Goal: Task Accomplishment & Management: Use online tool/utility

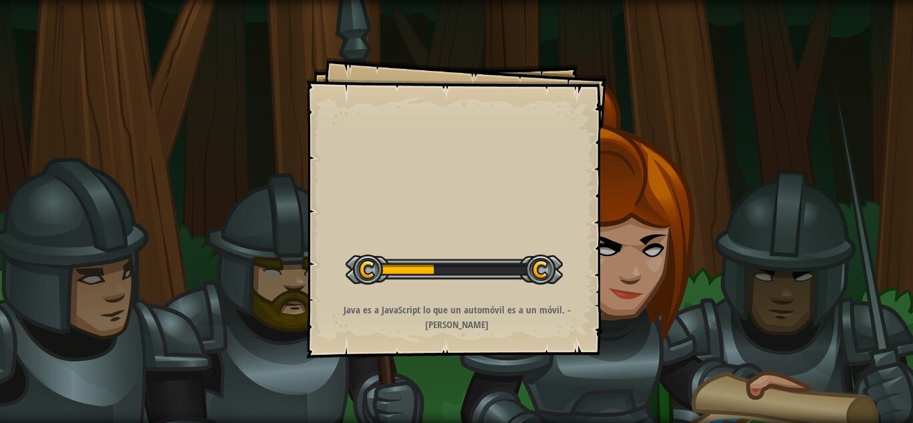
click at [722, 100] on div "Goals Iniciar Nivel Error al cargar desde el servidor. Intenta refrescar la pág…" at bounding box center [456, 211] width 913 height 423
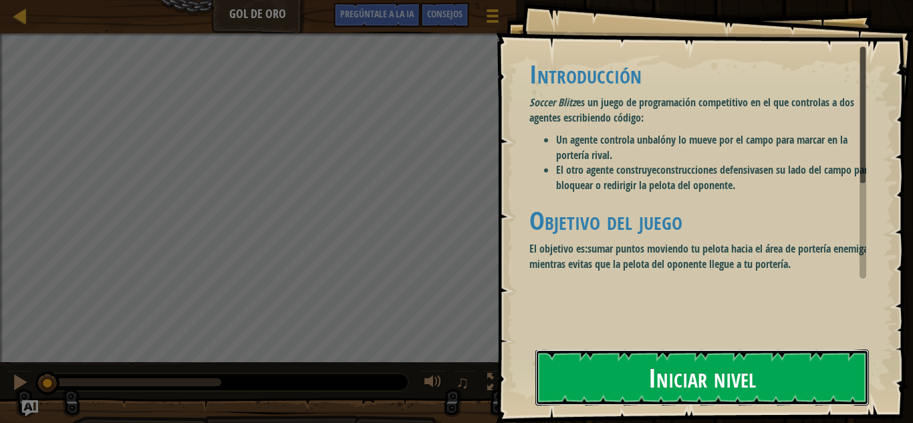
click at [728, 369] on font "Iniciar nivel" at bounding box center [702, 377] width 108 height 36
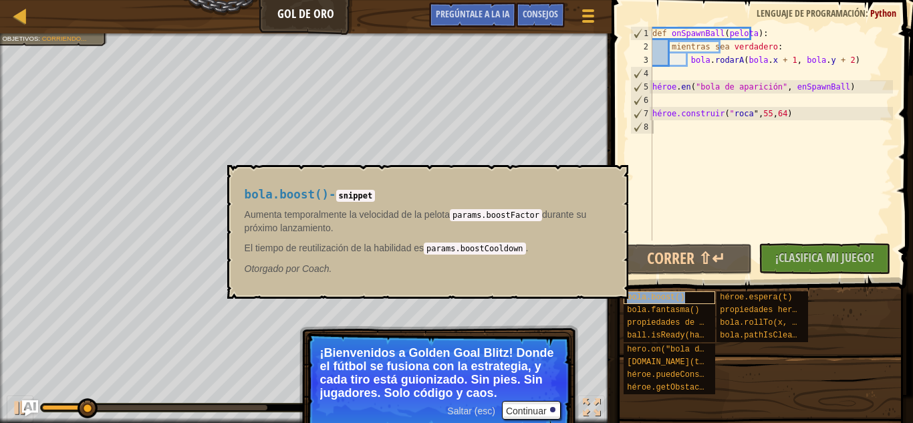
click at [685, 301] on div "bola.boost()" at bounding box center [669, 297] width 92 height 13
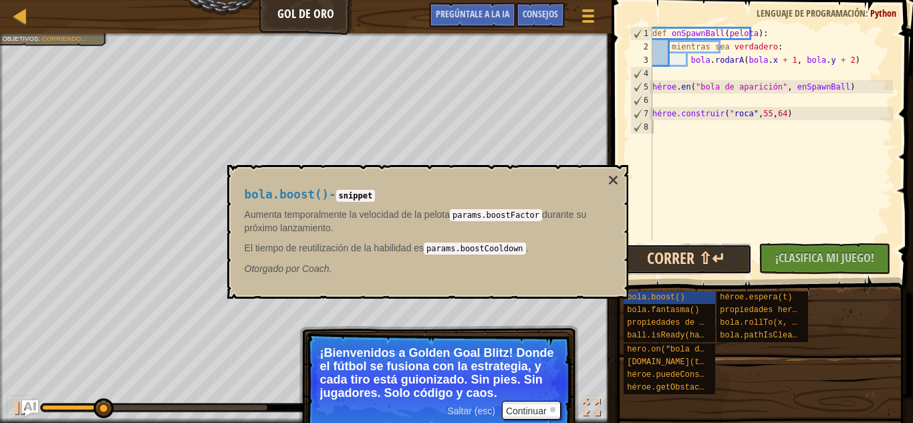
click at [677, 250] on button "Correr ⇧↵" at bounding box center [686, 259] width 132 height 31
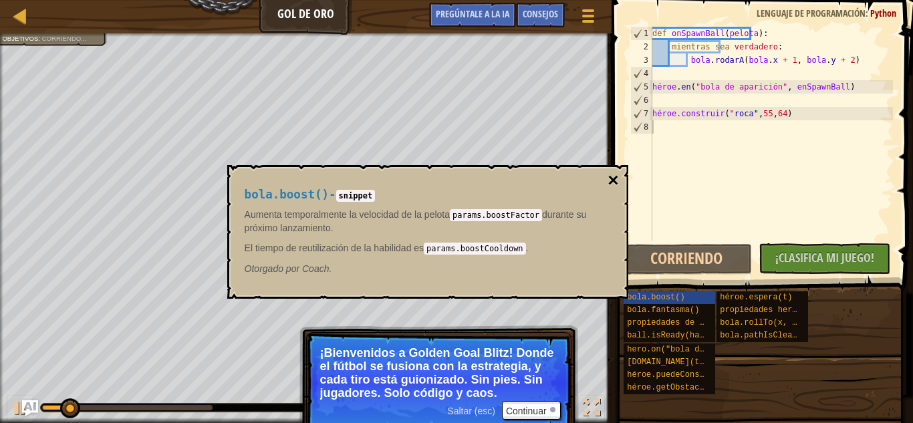
click at [608, 174] on font "×" at bounding box center [612, 180] width 11 height 21
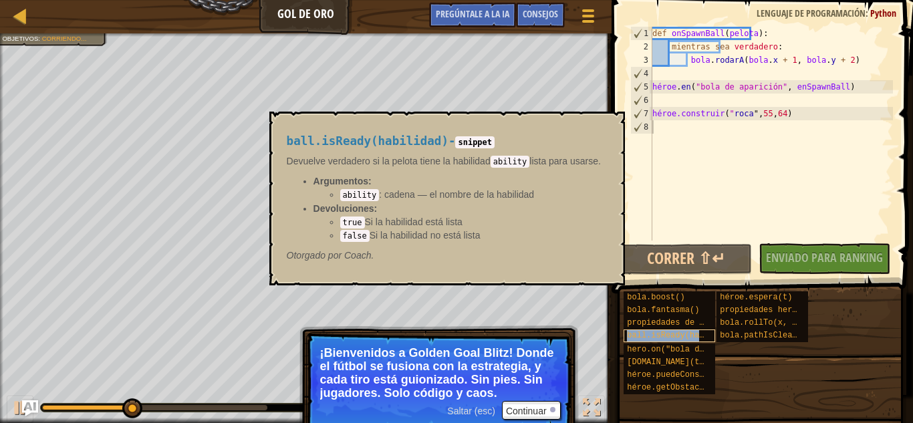
click at [651, 335] on font "ball.isReady(habilidad)" at bounding box center [682, 335] width 111 height 9
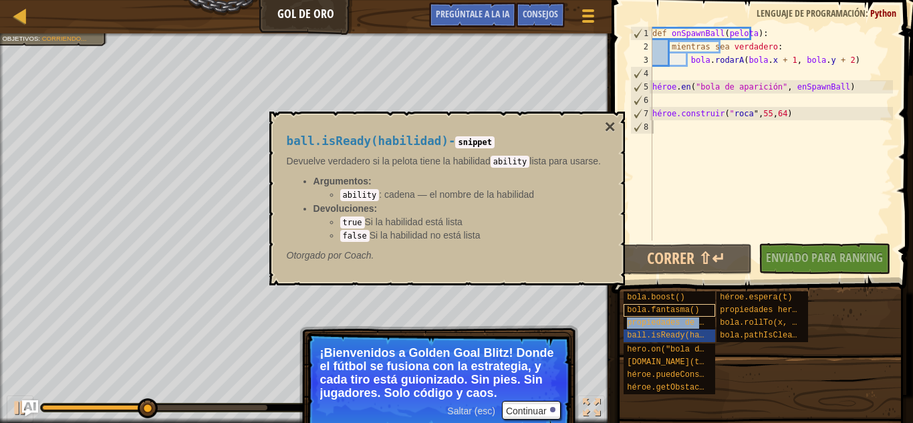
type textarea "propiedades de la pelota"
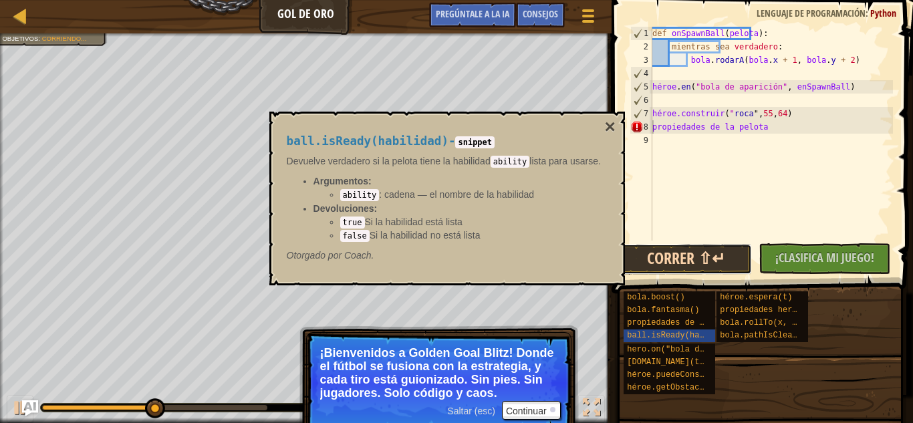
click at [702, 253] on button "Correr ⇧↵" at bounding box center [686, 259] width 132 height 31
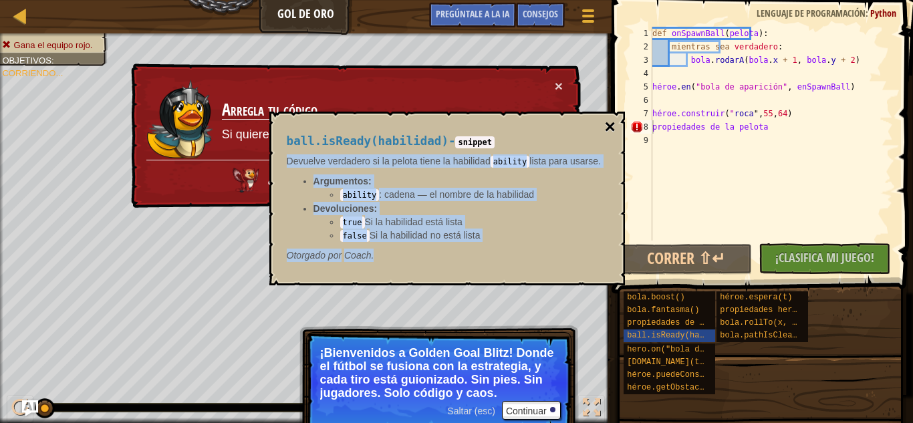
click at [607, 132] on div "ball.isReady(habilidad) - snippet Devuelve verdadero si la pelota tiene la habi…" at bounding box center [446, 199] width 355 height 174
click at [607, 132] on font "×" at bounding box center [610, 126] width 11 height 21
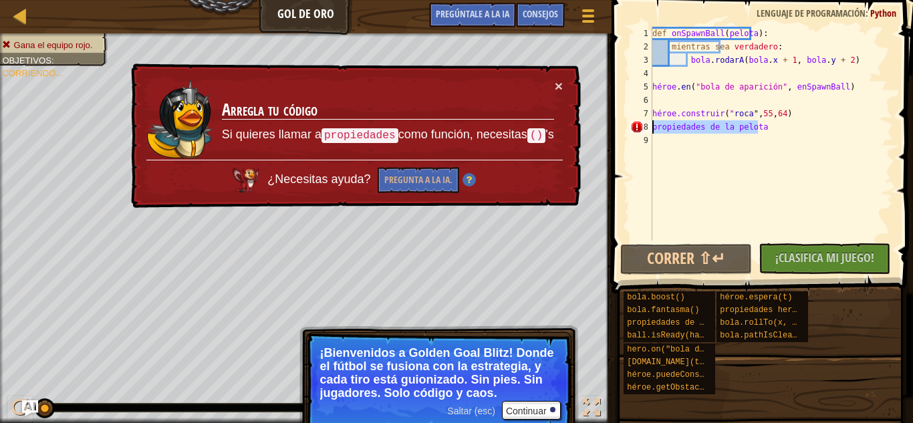
drag, startPoint x: 780, startPoint y: 128, endPoint x: 623, endPoint y: 129, distance: 156.3
click at [623, 129] on div "propiedades de la pelota 1 2 3 4 5 6 7 8 9 def onSpawnBall ( pelota ) : mientra…" at bounding box center [759, 173] width 305 height 333
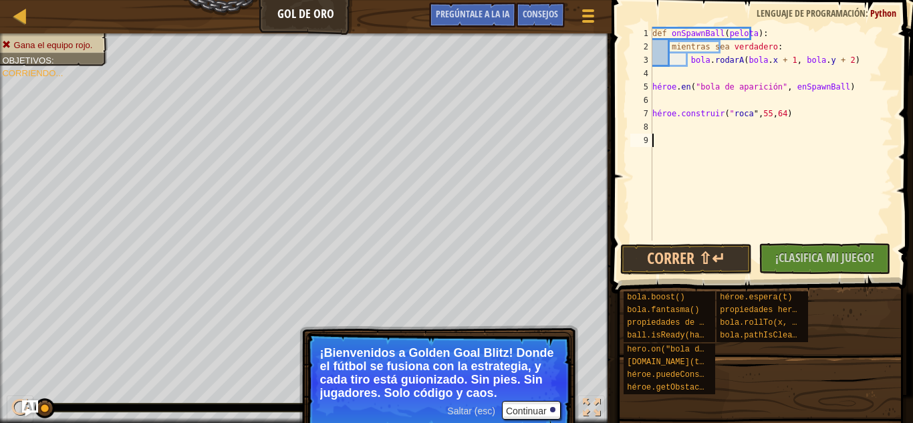
click at [627, 217] on div "1 2 3 4 5 6 7 8 9 def onSpawnBall ( pelota ) : mientras sea verdadero : bola . …" at bounding box center [759, 134] width 265 height 214
click at [542, 415] on div "Gana el equipo rojo. Objetivos : Corriendo... x 0 Jugador Anónimo 5 0 CPU simpl…" at bounding box center [456, 227] width 913 height 389
click at [542, 415] on font "Continuar" at bounding box center [526, 411] width 41 height 11
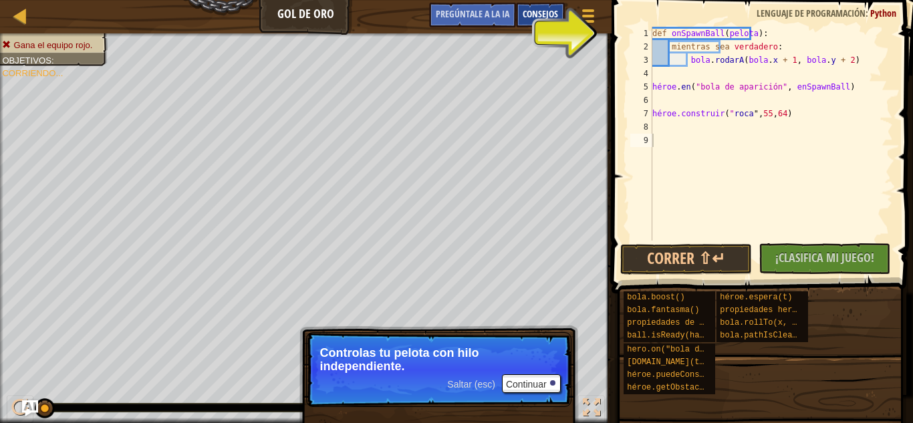
click at [564, 25] on div "Consejos" at bounding box center [540, 15] width 49 height 25
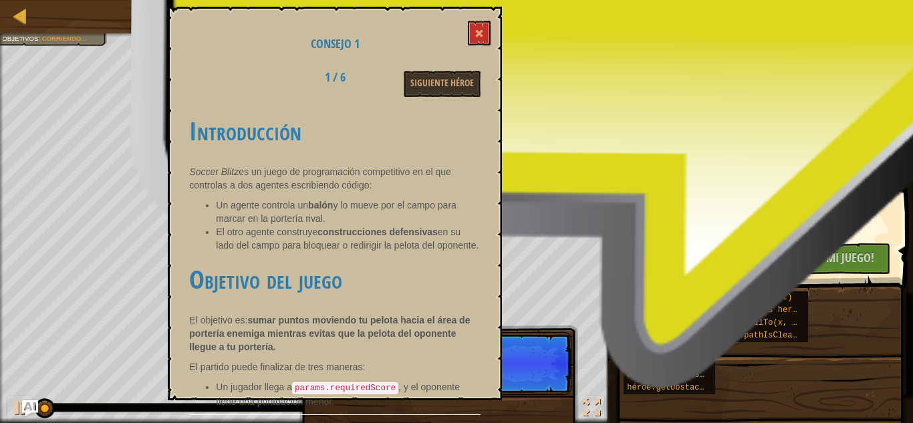
click at [492, 19] on div "Consejo 1 1 / 6 Siguiente héroe Introducción Soccer Blitz es un juego de progra…" at bounding box center [335, 203] width 334 height 393
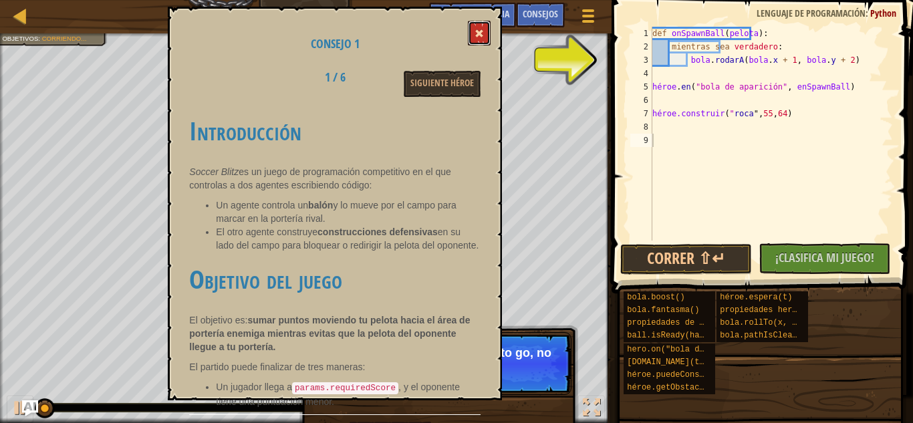
click at [482, 29] on button at bounding box center [479, 33] width 23 height 25
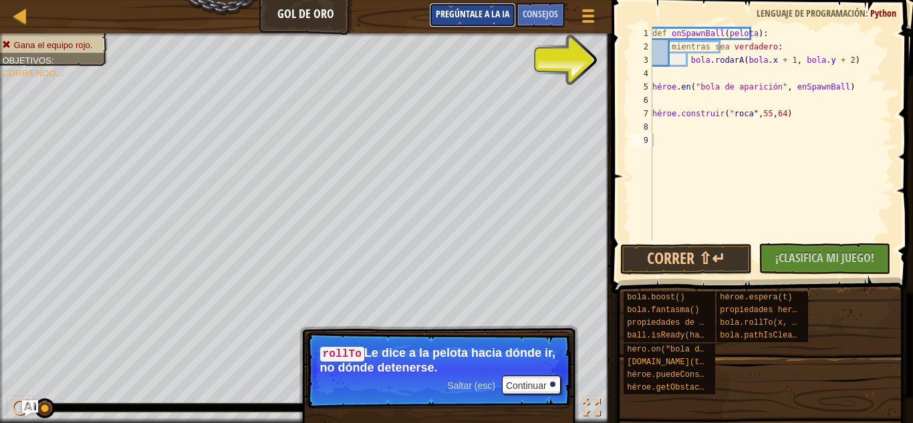
click at [454, 11] on font "Pregúntale a la IA" at bounding box center [472, 13] width 73 height 13
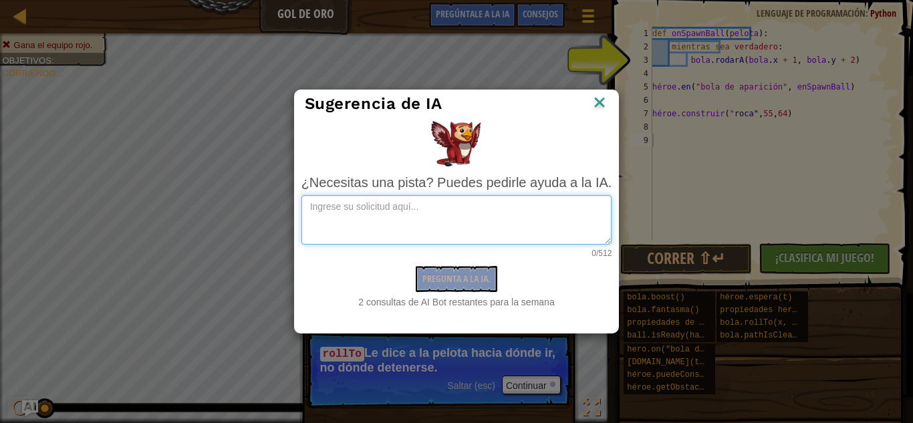
click at [474, 210] on textarea at bounding box center [456, 219] width 311 height 49
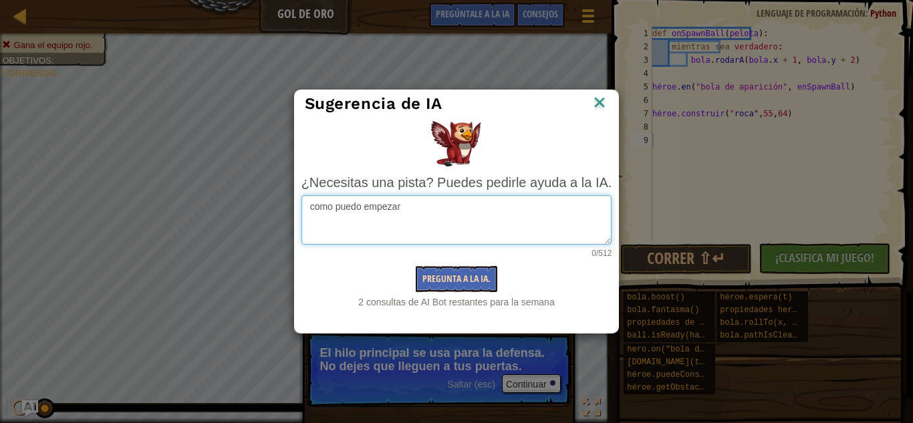
type textarea "como puedo empezar"
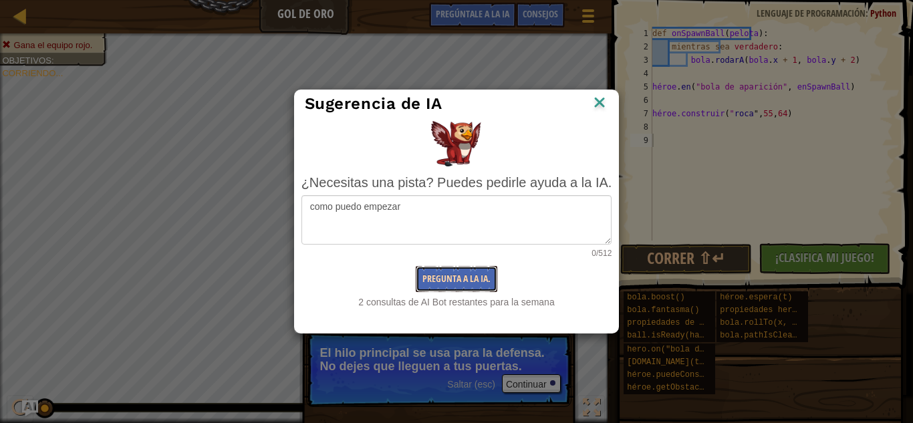
click at [456, 278] on font "Pregunta a la IA." at bounding box center [456, 278] width 68 height 13
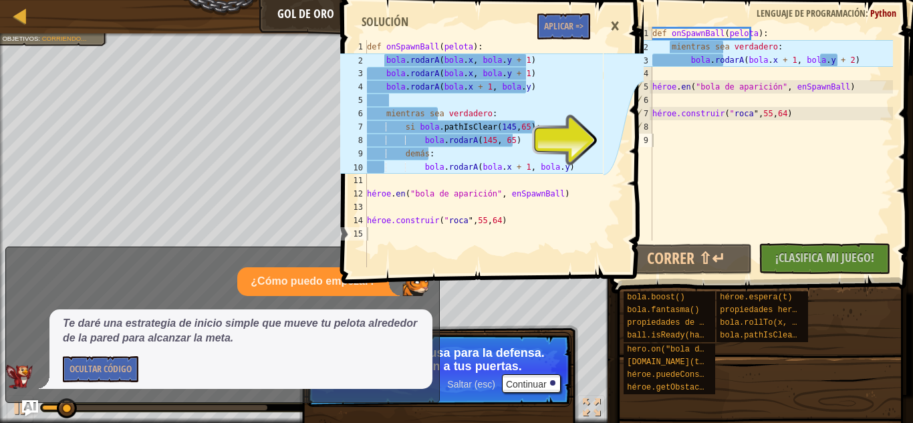
click at [533, 369] on div "1 2 3 4 5 6 7 8 9 10 11 12 13 14 15 def onSpawnBall ( pelota ) : bola . rodarA …" at bounding box center [489, 211] width 305 height 423
click at [113, 372] on font "Ocultar código" at bounding box center [100, 368] width 62 height 13
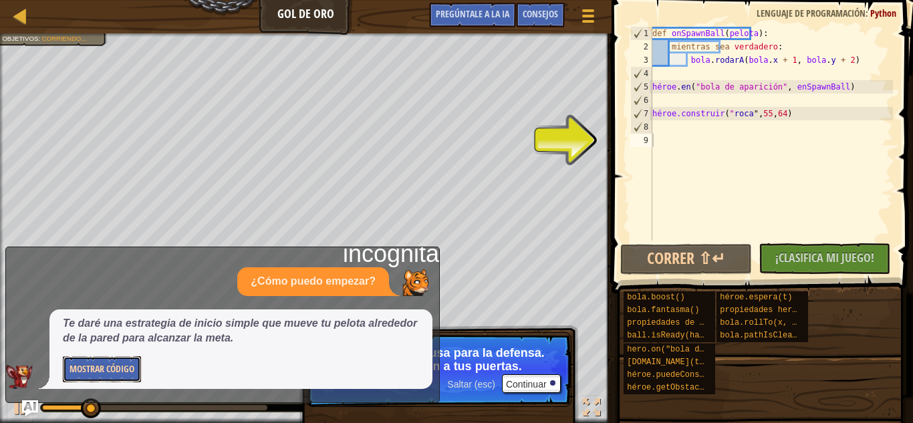
click at [113, 372] on font "Mostrar código" at bounding box center [101, 368] width 65 height 13
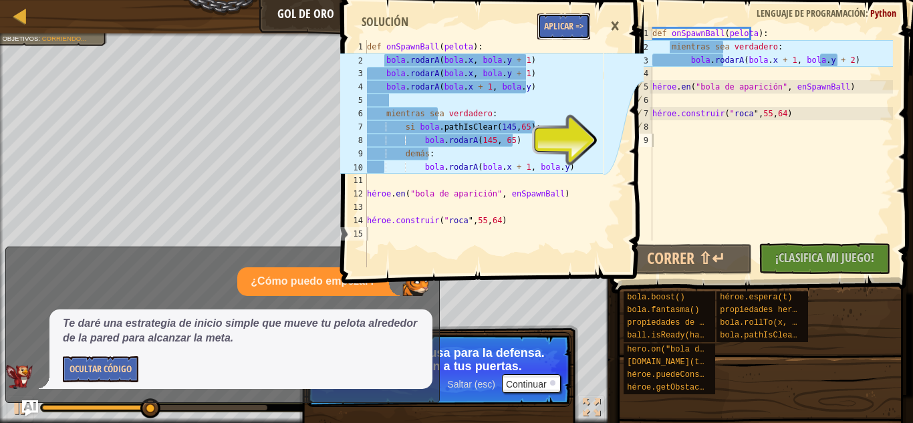
click at [588, 28] on button "Aplicar =>" at bounding box center [563, 26] width 53 height 26
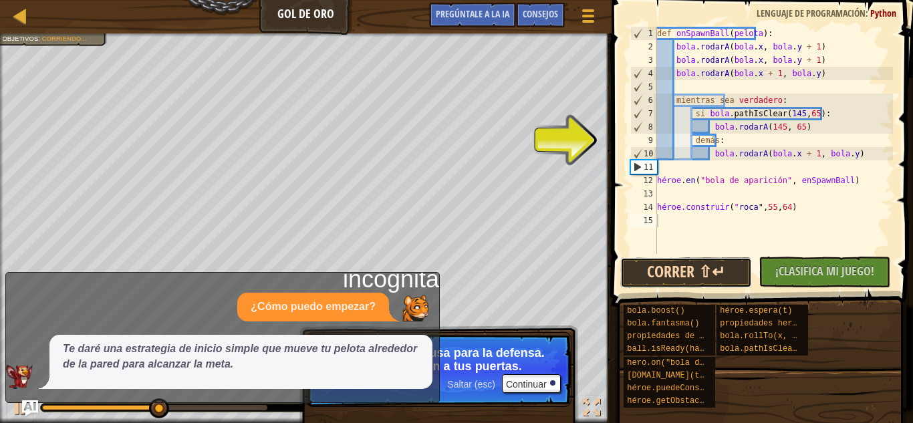
click at [698, 267] on button "Correr ⇧↵" at bounding box center [686, 272] width 132 height 31
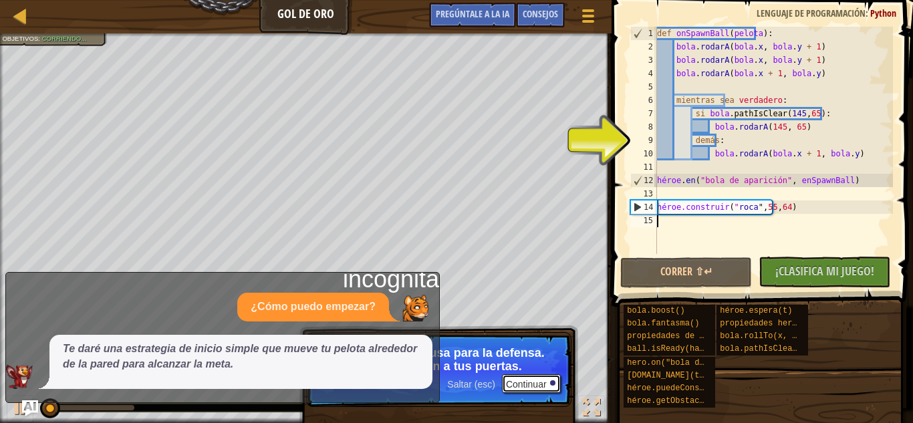
click at [556, 387] on button "Continuar" at bounding box center [531, 383] width 59 height 19
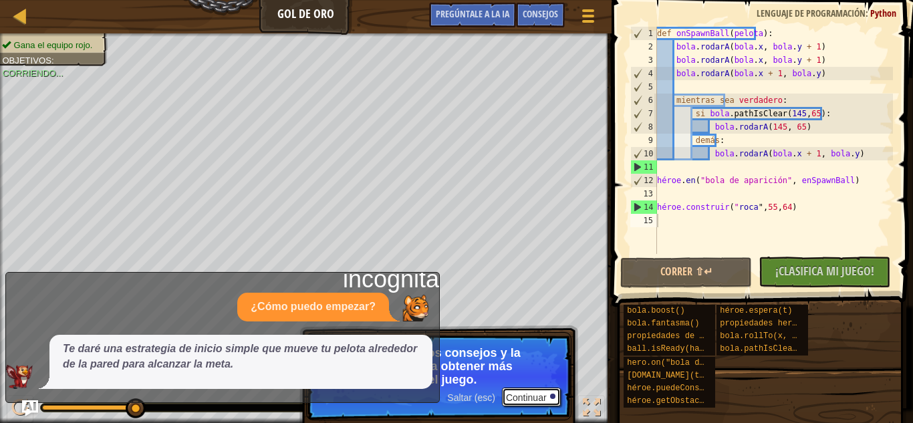
click at [524, 397] on font "Continuar" at bounding box center [526, 397] width 41 height 11
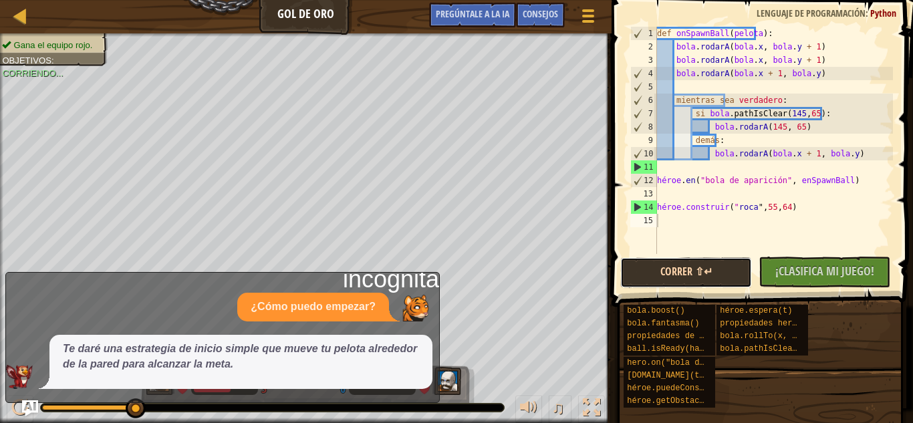
click at [688, 277] on button "Correr ⇧↵" at bounding box center [686, 272] width 132 height 31
click at [794, 210] on div "def onSpawnBall ( pelota ) : bola . rodarA ( bola . x , bola . y + 1 ) bola . r…" at bounding box center [773, 154] width 238 height 254
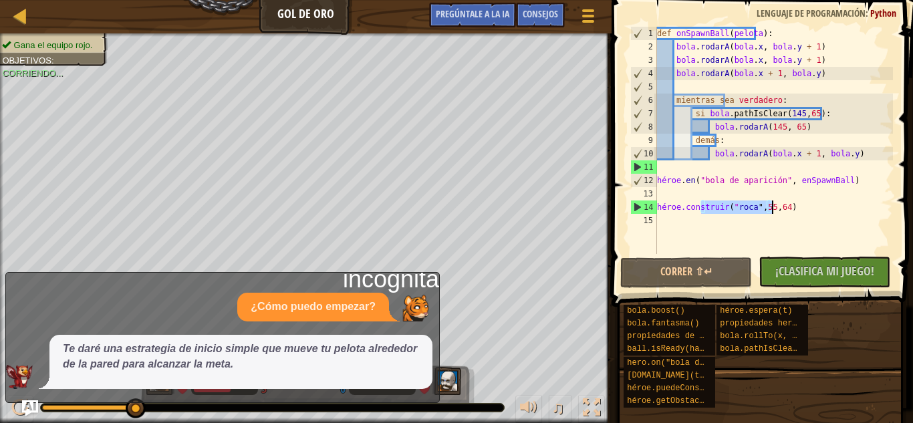
click at [794, 210] on div "def onSpawnBall ( pelota ) : bola . rodarA ( bola . x , bola . y + 1 ) bola . r…" at bounding box center [773, 154] width 238 height 254
drag, startPoint x: 794, startPoint y: 210, endPoint x: 807, endPoint y: 201, distance: 15.9
click at [807, 201] on div "def onSpawnBall ( pelota ) : bola . rodarA ( bola . x , bola . y + 1 ) bola . r…" at bounding box center [773, 154] width 238 height 254
click at [807, 201] on div "def onSpawnBall ( pelota ) : bola . rodarA ( bola . x , bola . y + 1 ) bola . r…" at bounding box center [773, 140] width 238 height 227
type textarea "hero.build("rock", 55, 64)"
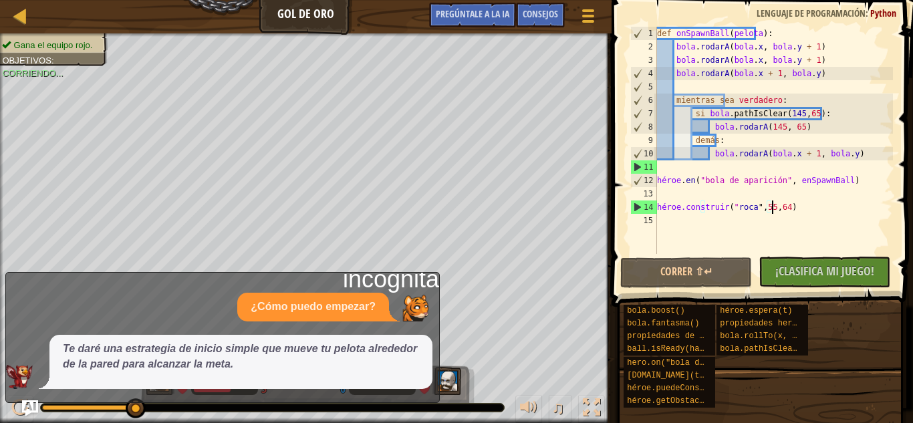
click at [796, 205] on div "def onSpawnBall ( pelota ) : bola . rodarA ( bola . x , bola . y + 1 ) bola . r…" at bounding box center [773, 154] width 238 height 254
type textarea "hero.build("rock", 55, 64)"
click at [803, 269] on font "¡Clasifica mi juego!" at bounding box center [824, 271] width 99 height 17
click at [803, 269] on div "No hay Código Nuevo para Clasificar ¡Clasifica mi juego! Enviando... Enviado pa…" at bounding box center [818, 272] width 132 height 31
click at [17, 9] on div at bounding box center [20, 15] width 17 height 17
